Goal: Transaction & Acquisition: Purchase product/service

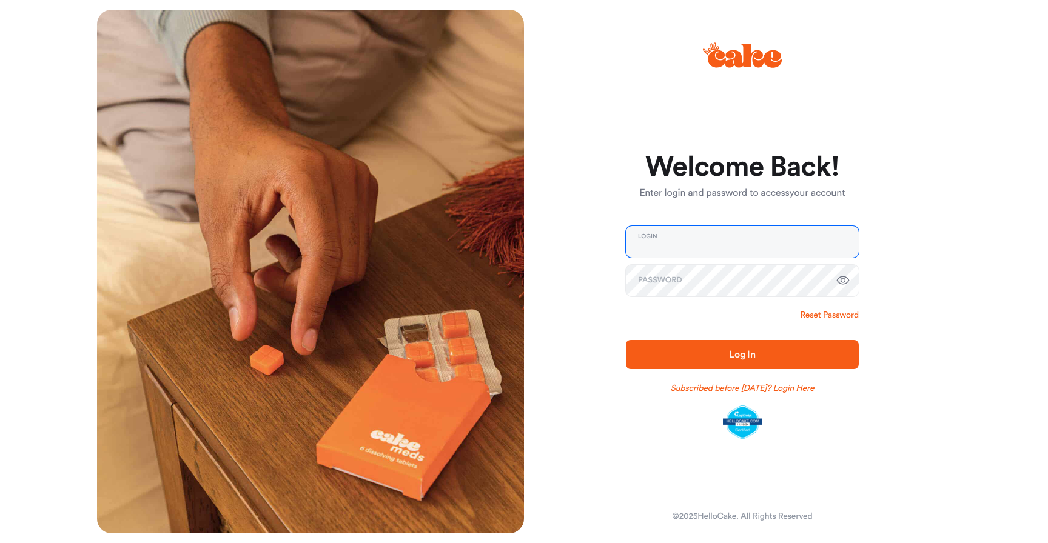
type input "**********"
click at [742, 354] on button "Log In" at bounding box center [742, 354] width 233 height 29
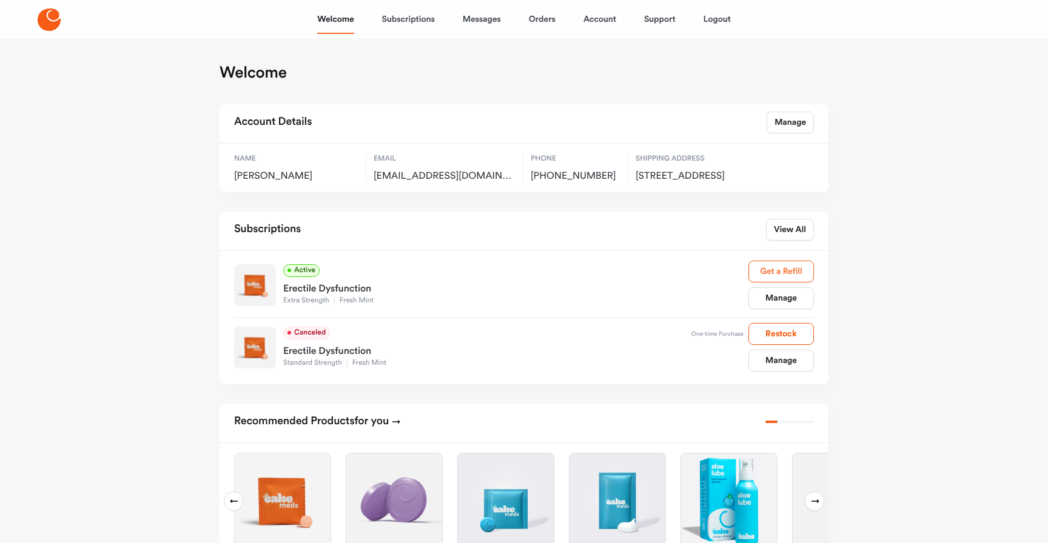
click at [797, 283] on link "Get a Refill" at bounding box center [782, 272] width 66 height 22
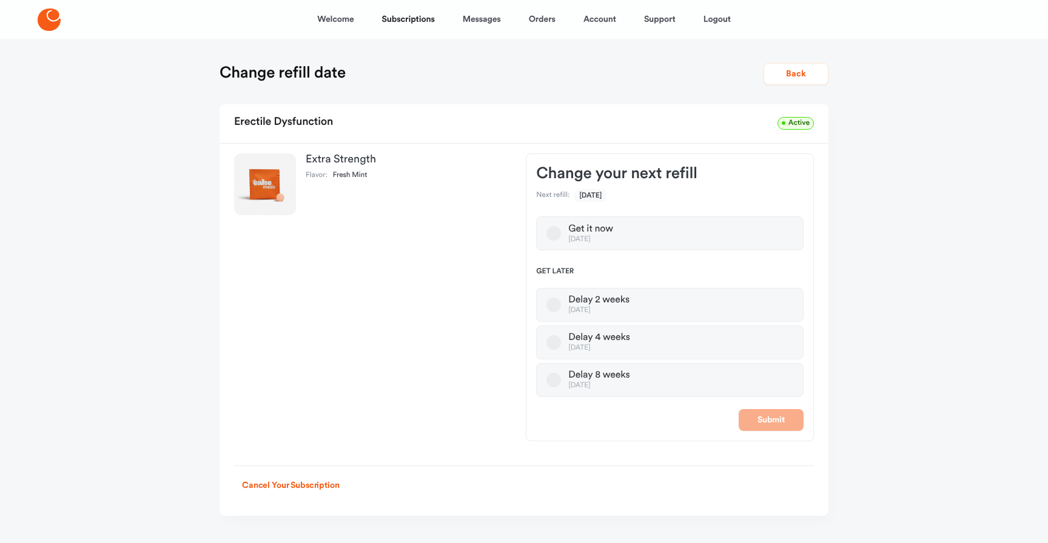
click at [556, 232] on button "Get it now [DATE]" at bounding box center [554, 233] width 15 height 15
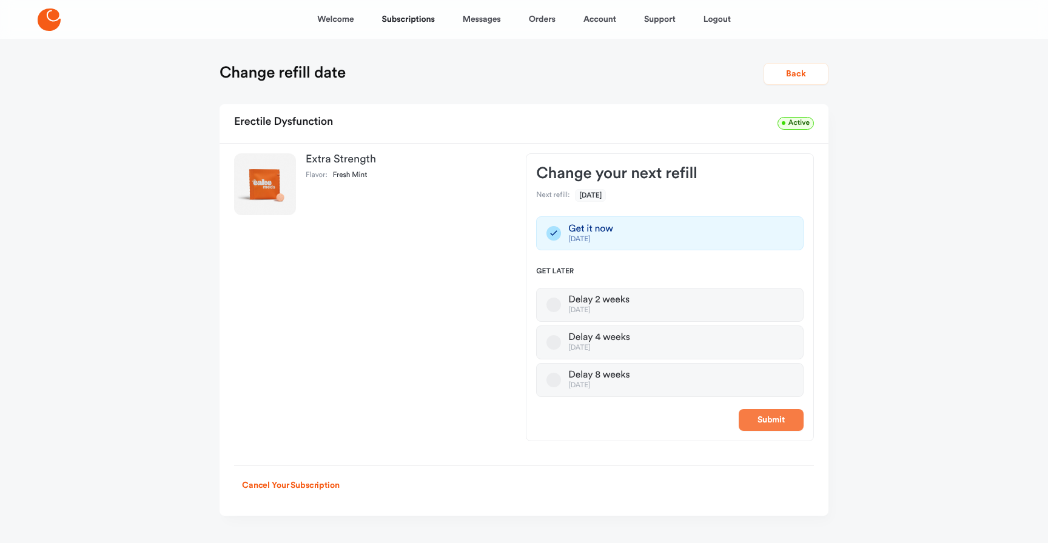
click at [785, 421] on button "Submit" at bounding box center [771, 420] width 65 height 22
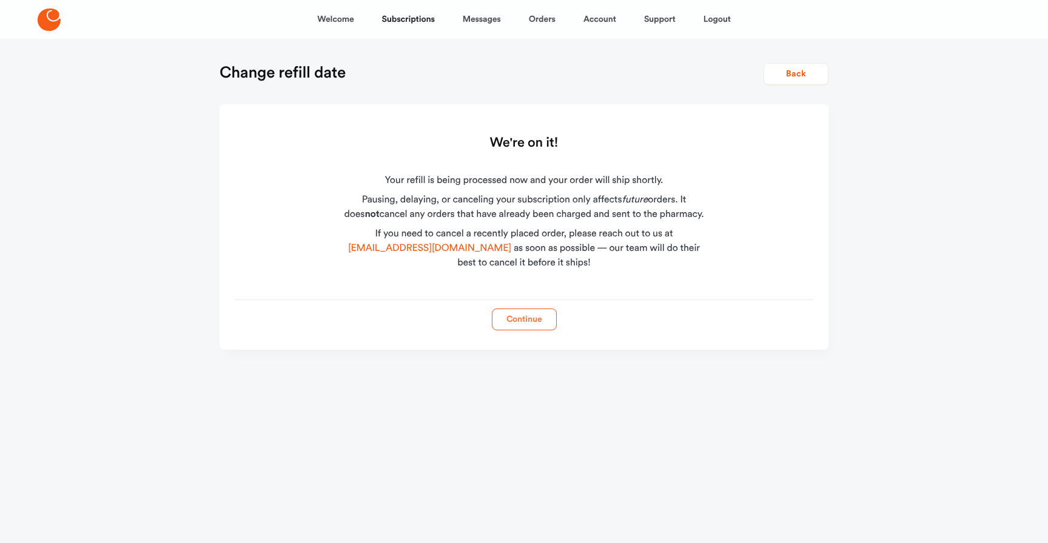
click at [528, 323] on button "Continue" at bounding box center [524, 320] width 65 height 22
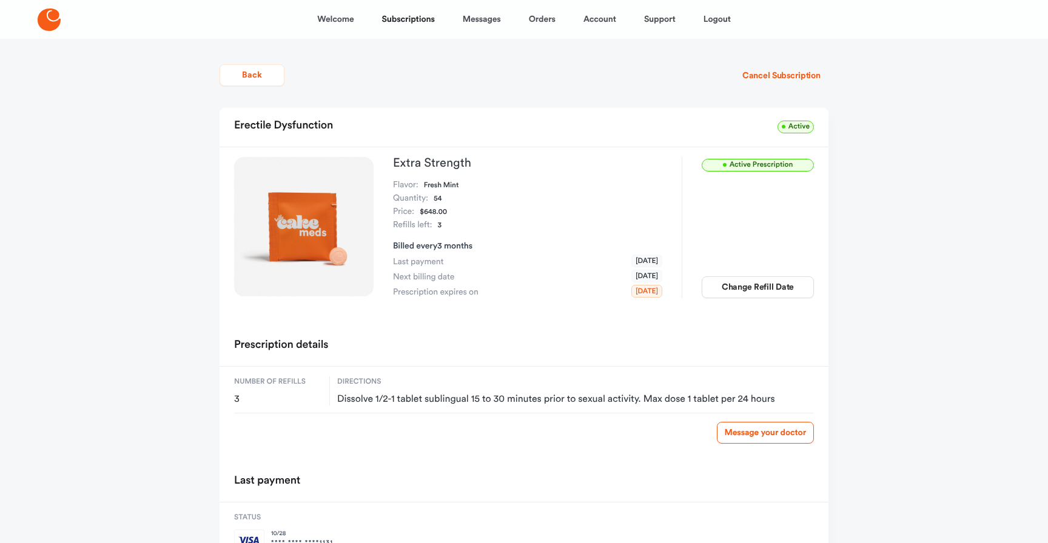
click at [873, 422] on div "Welcome Subscriptions Messages Orders Account Support Logout Back Cancel Subscr…" at bounding box center [524, 313] width 1048 height 627
click at [339, 15] on link "Welcome" at bounding box center [335, 19] width 36 height 29
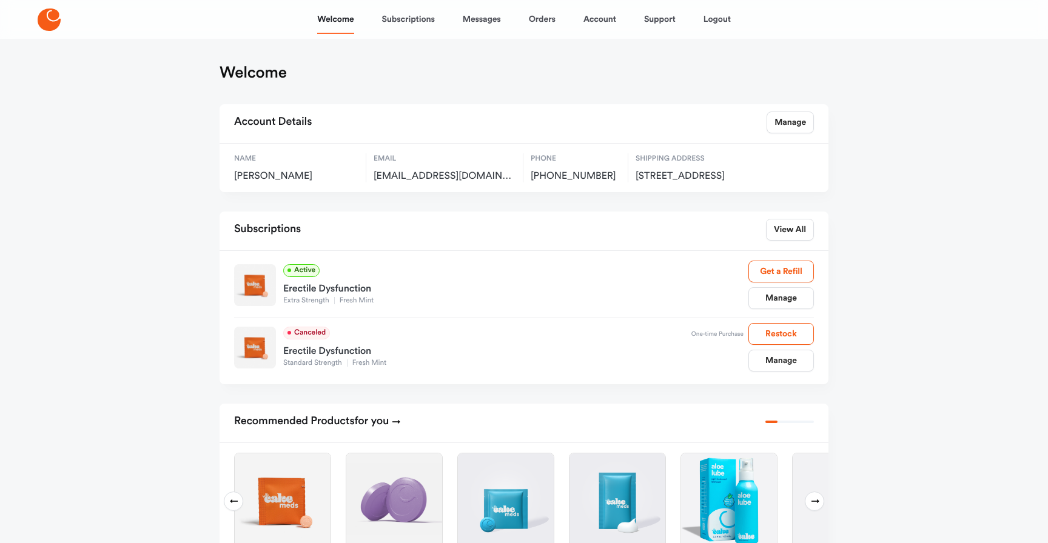
click at [61, 258] on div "Welcome Subscriptions Messages Orders Account Support Logout Welcome Account De…" at bounding box center [524, 509] width 1048 height 1018
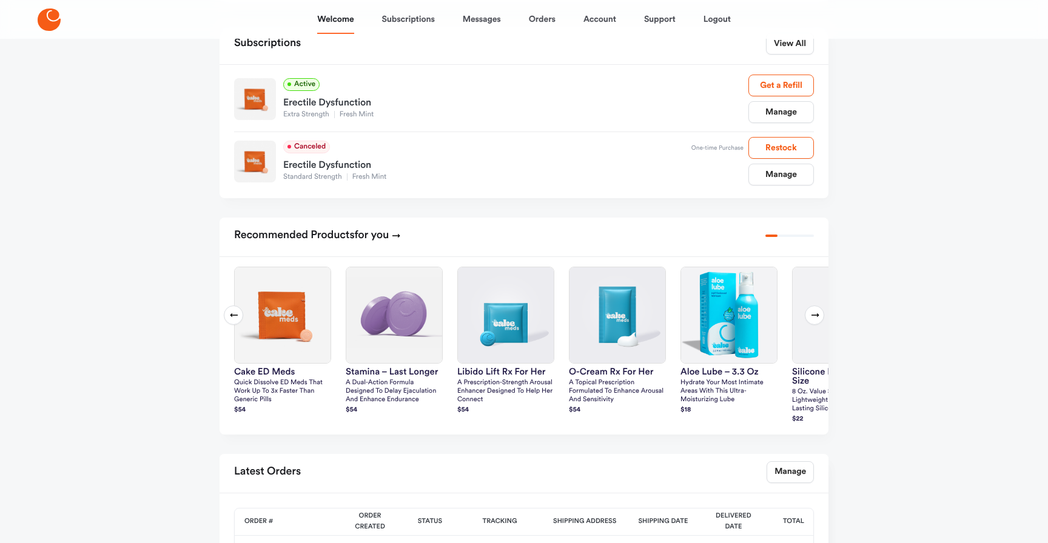
scroll to position [208, 0]
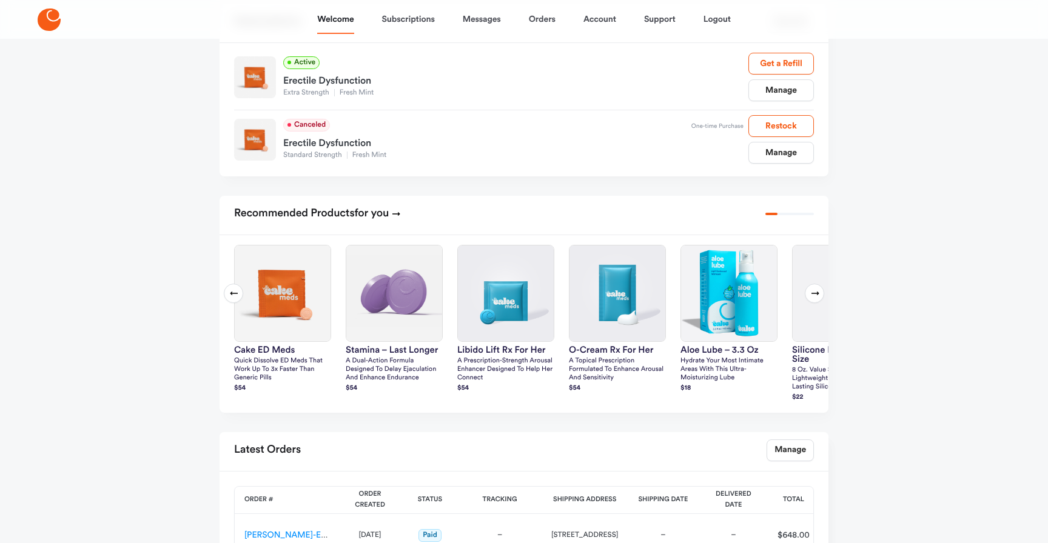
click at [818, 295] on icon at bounding box center [816, 294] width 8 height 4
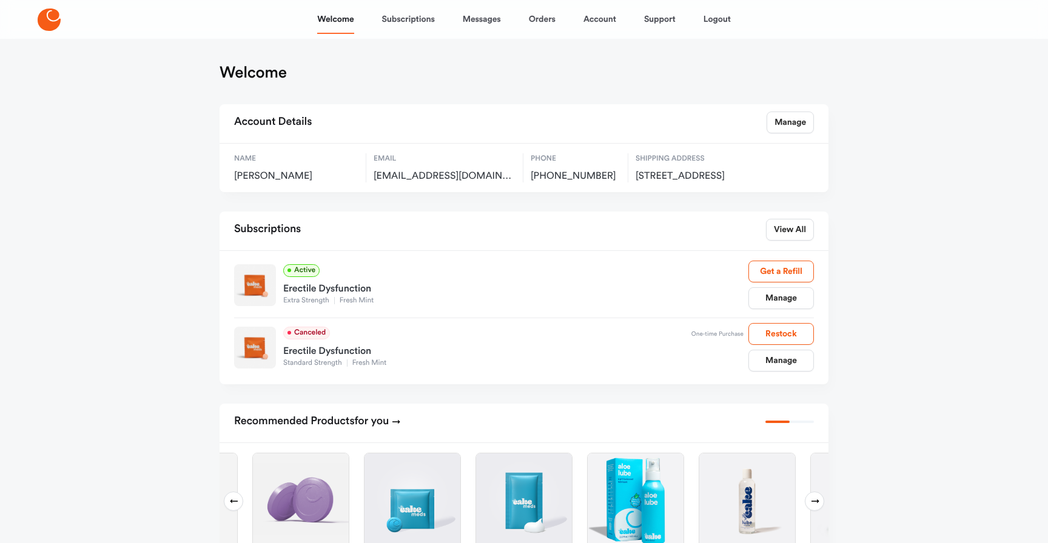
scroll to position [0, 0]
click at [594, 18] on link "Account" at bounding box center [600, 19] width 33 height 29
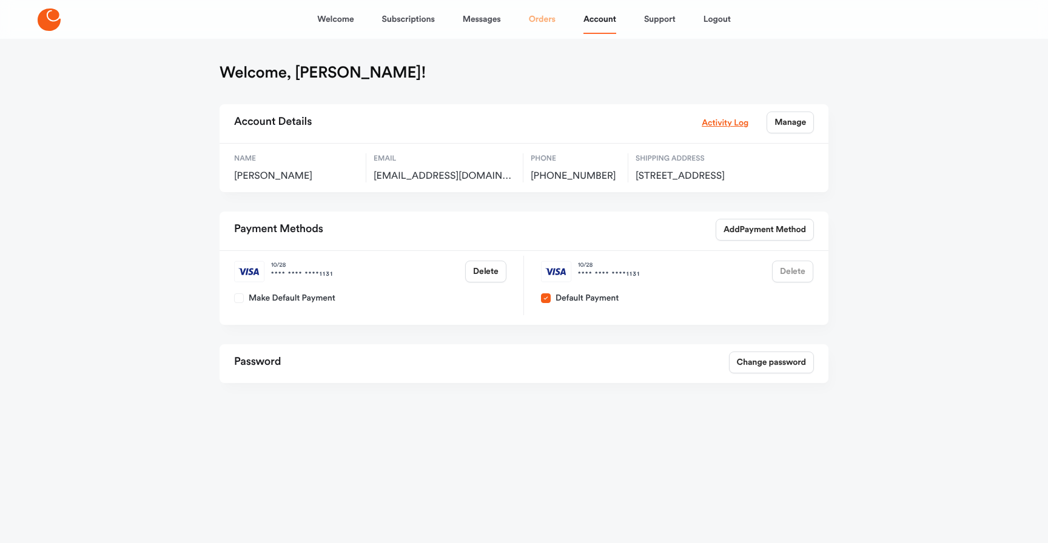
click at [554, 22] on link "Orders" at bounding box center [542, 19] width 27 height 29
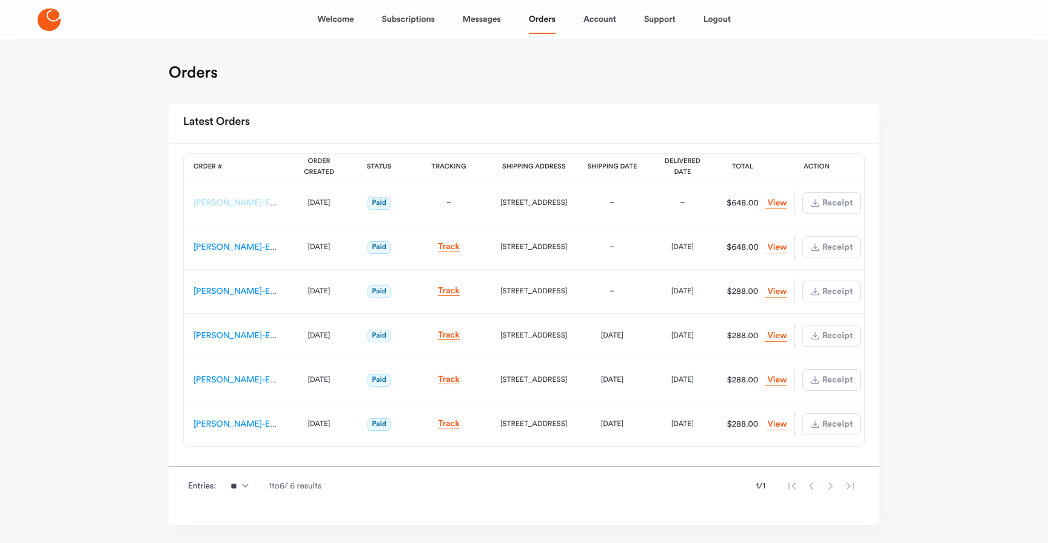
click at [258, 201] on link "[PERSON_NAME]-ES-00162741" at bounding box center [252, 203] width 119 height 8
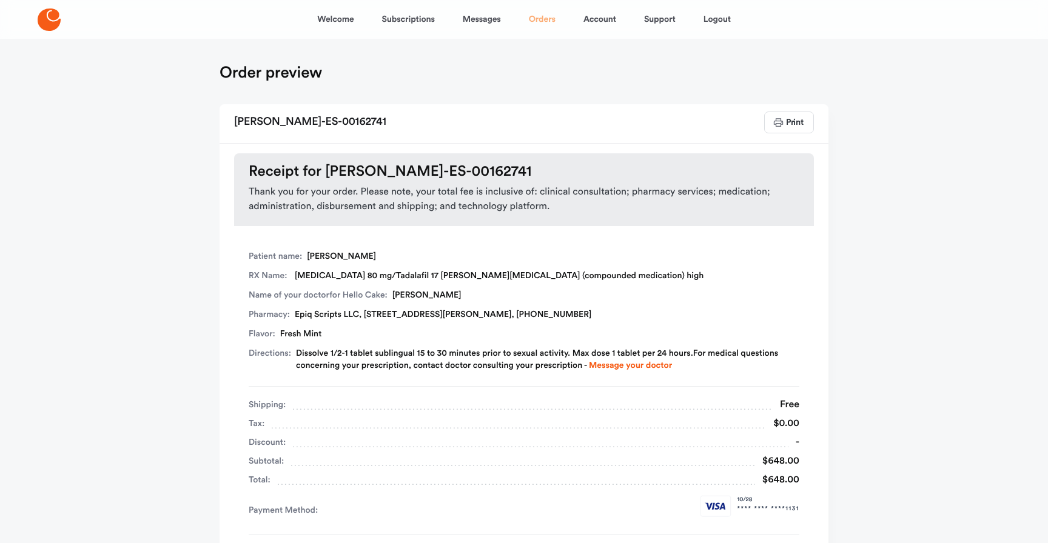
click at [542, 28] on link "Orders" at bounding box center [542, 19] width 27 height 29
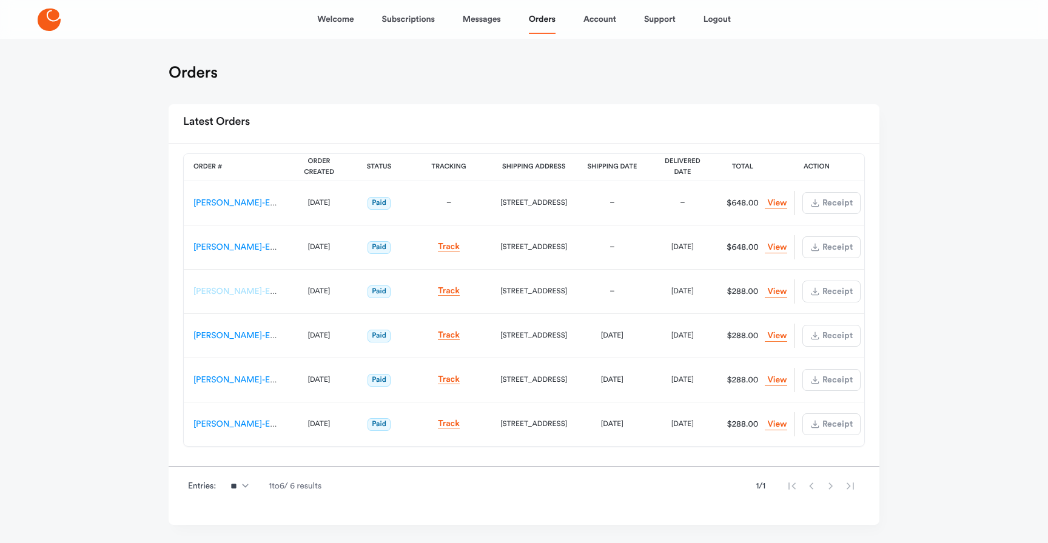
click at [230, 295] on link "[PERSON_NAME]-ES-00099489" at bounding box center [255, 292] width 124 height 8
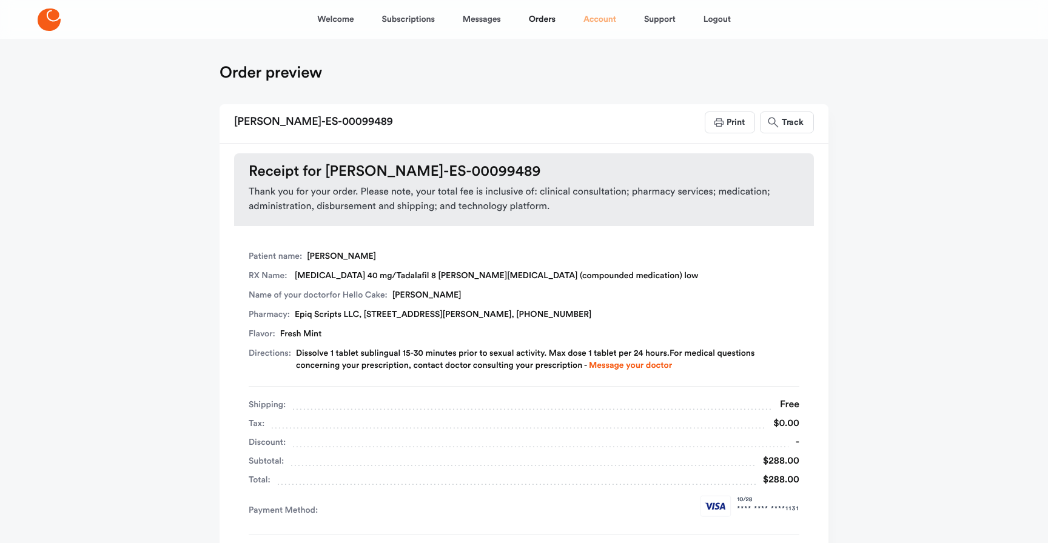
click at [600, 20] on link "Account" at bounding box center [600, 19] width 33 height 29
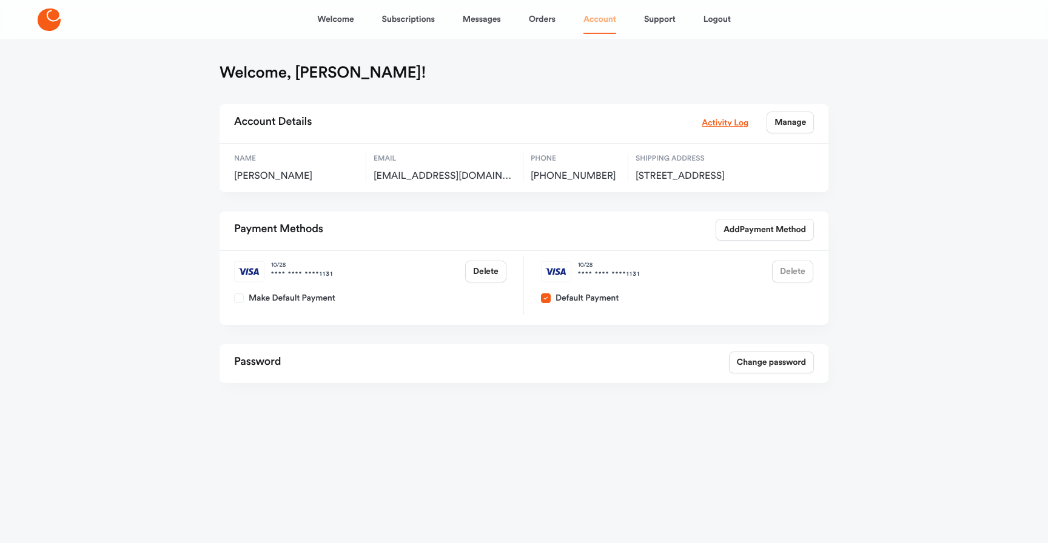
click at [605, 22] on link "Account" at bounding box center [600, 19] width 33 height 29
click at [604, 22] on link "Account" at bounding box center [600, 19] width 33 height 29
click at [507, 30] on div "Welcome Subscriptions Messages Orders Account Support Logout" at bounding box center [524, 19] width 414 height 29
click at [540, 25] on link "Orders" at bounding box center [542, 19] width 27 height 29
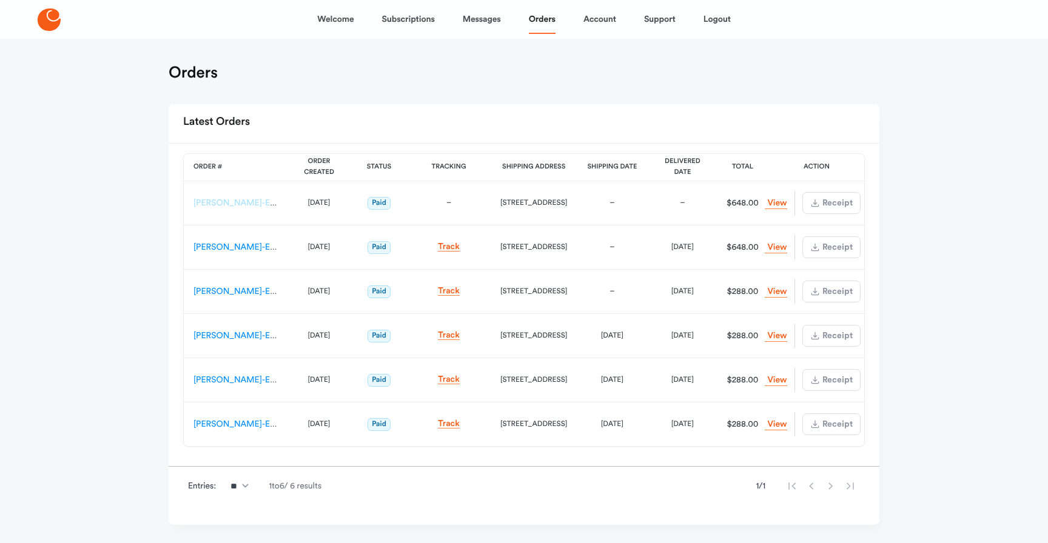
click at [236, 203] on link "[PERSON_NAME]-ES-00162741" at bounding box center [252, 203] width 119 height 8
